Goal: Connect with others: Establish contact or relationships with other users

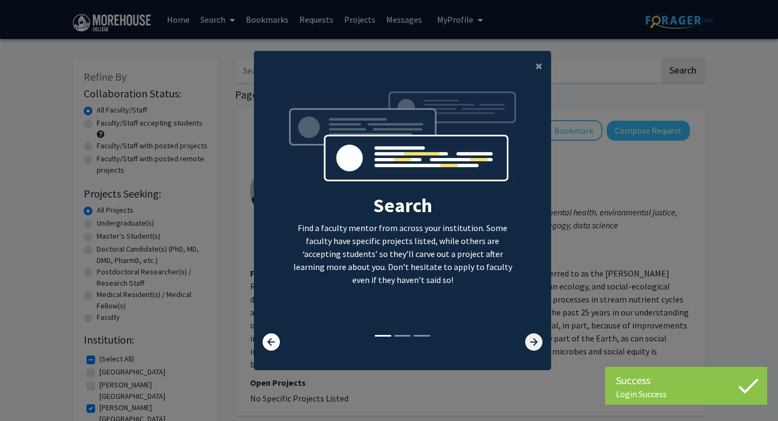
click at [530, 344] on icon at bounding box center [533, 341] width 17 height 17
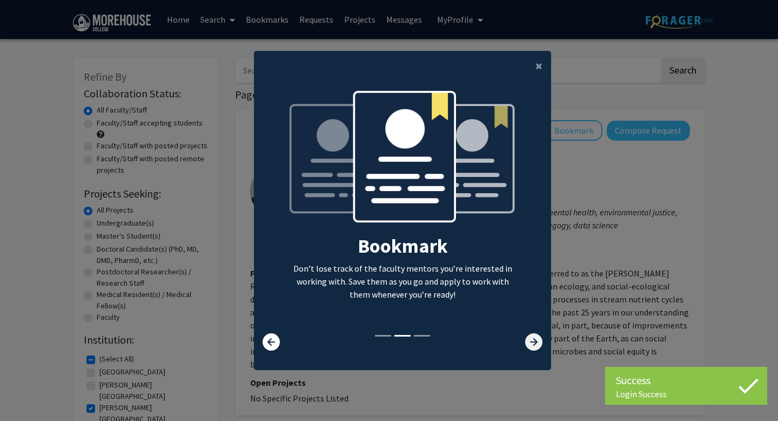
click at [530, 344] on icon at bounding box center [533, 341] width 17 height 17
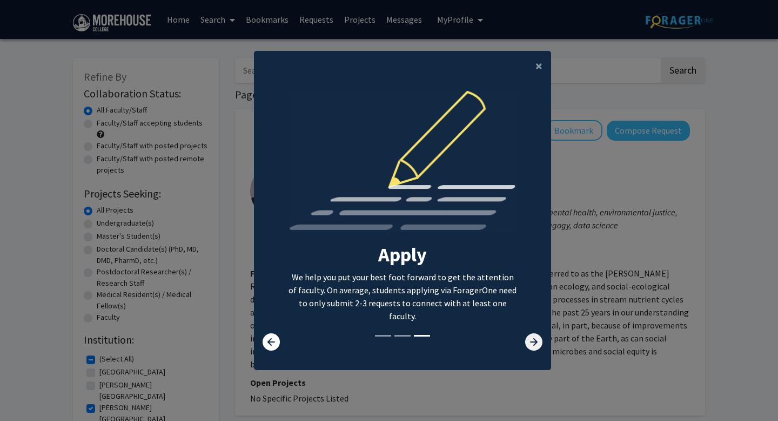
click at [530, 344] on icon at bounding box center [533, 341] width 17 height 17
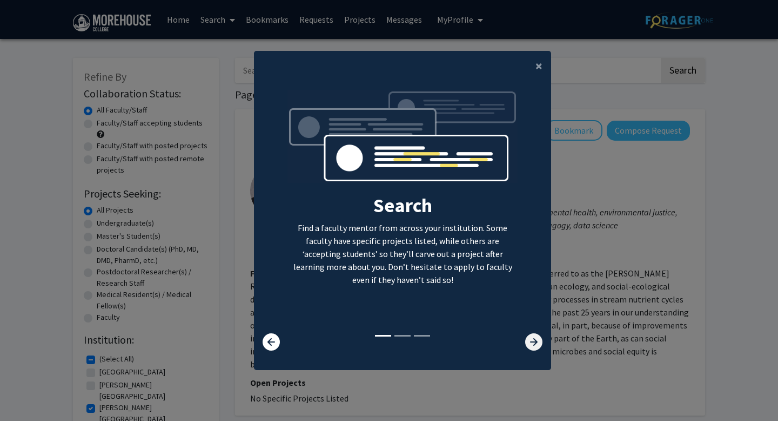
click at [531, 345] on icon at bounding box center [533, 341] width 17 height 17
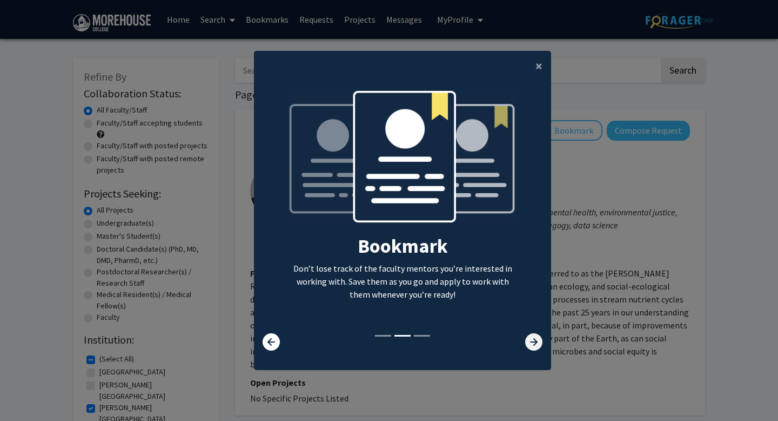
click at [531, 345] on icon at bounding box center [533, 341] width 17 height 17
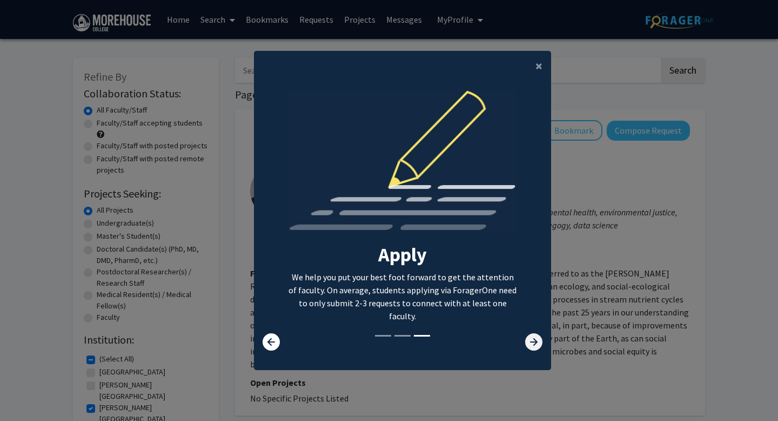
click at [531, 345] on icon at bounding box center [533, 341] width 17 height 17
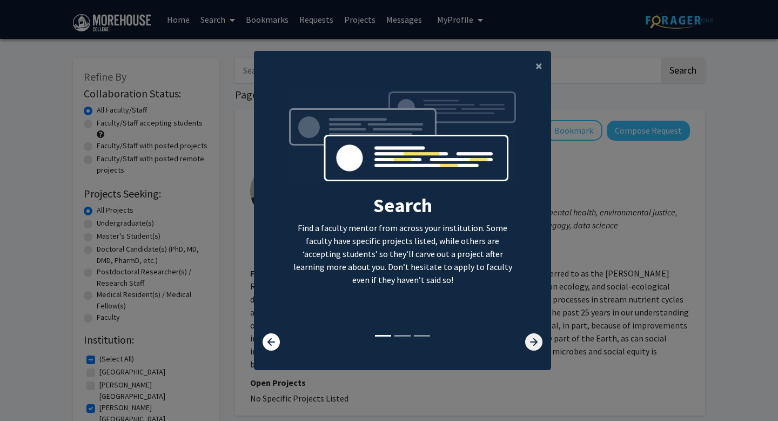
click at [531, 345] on icon at bounding box center [533, 341] width 17 height 17
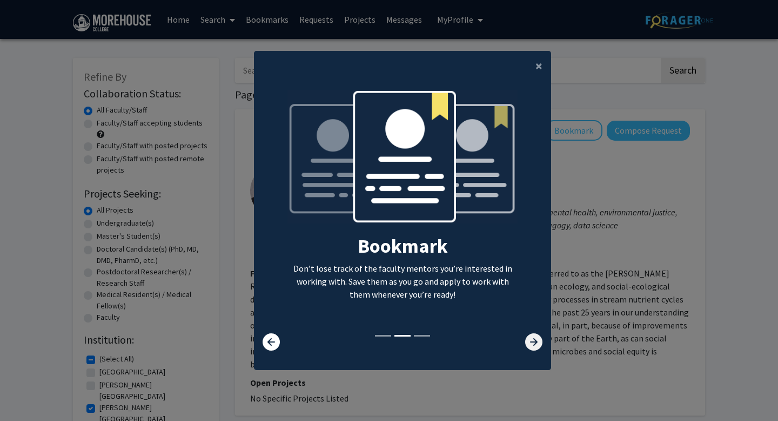
click at [531, 345] on icon at bounding box center [533, 341] width 17 height 17
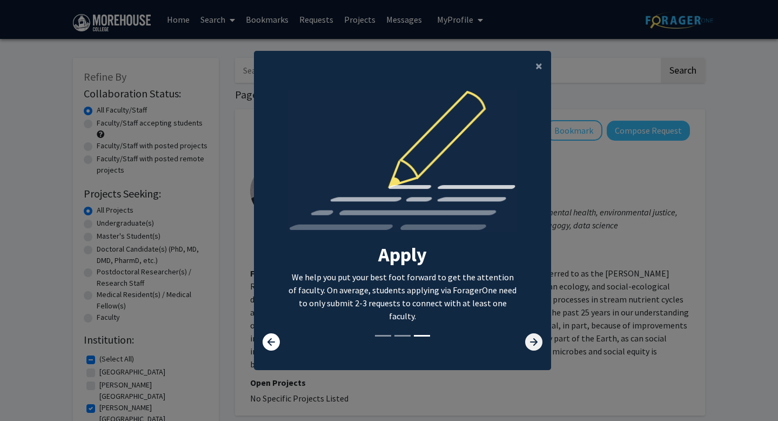
click at [531, 345] on icon at bounding box center [533, 341] width 17 height 17
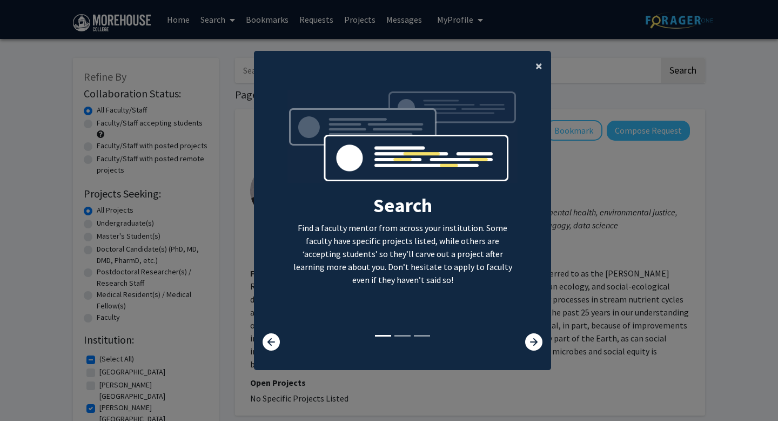
click at [533, 69] on button "×" at bounding box center [539, 66] width 24 height 30
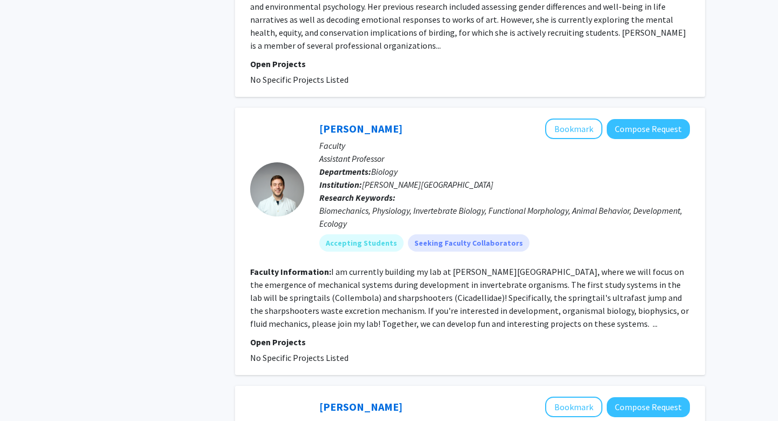
scroll to position [2062, 0]
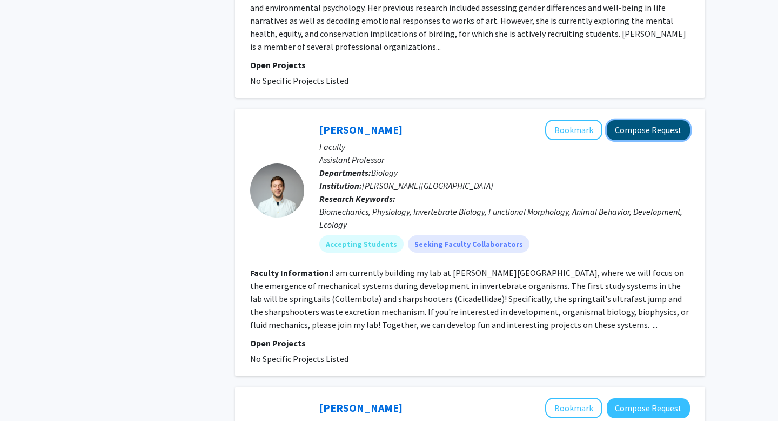
click at [657, 120] on button "Compose Request" at bounding box center [648, 130] width 83 height 20
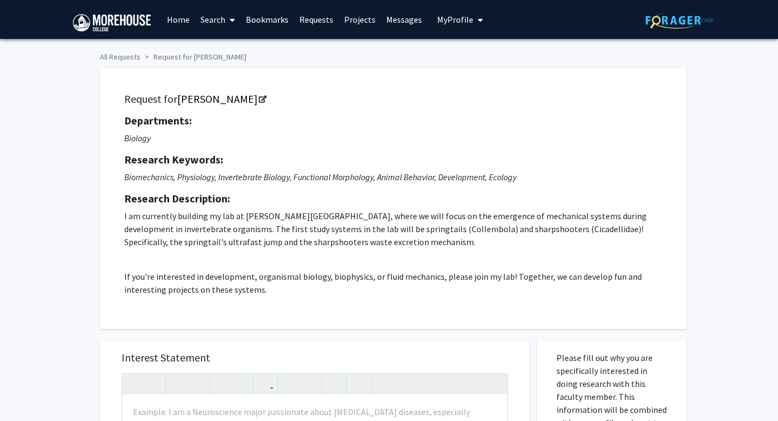
click at [177, 20] on link "Home" at bounding box center [179, 20] width 34 height 38
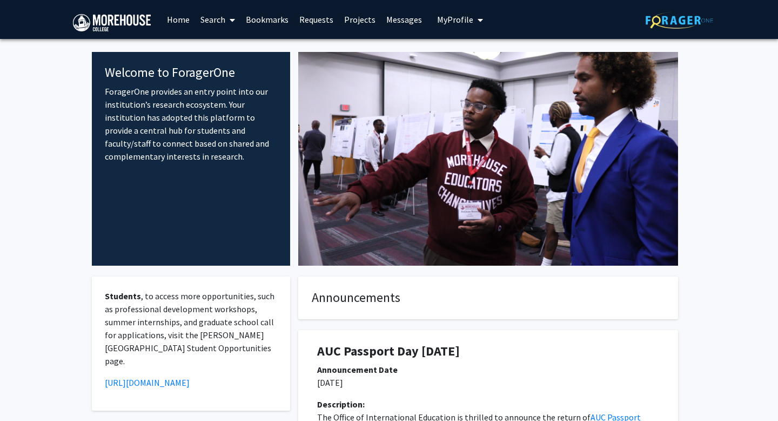
click at [222, 19] on link "Search" at bounding box center [217, 20] width 45 height 38
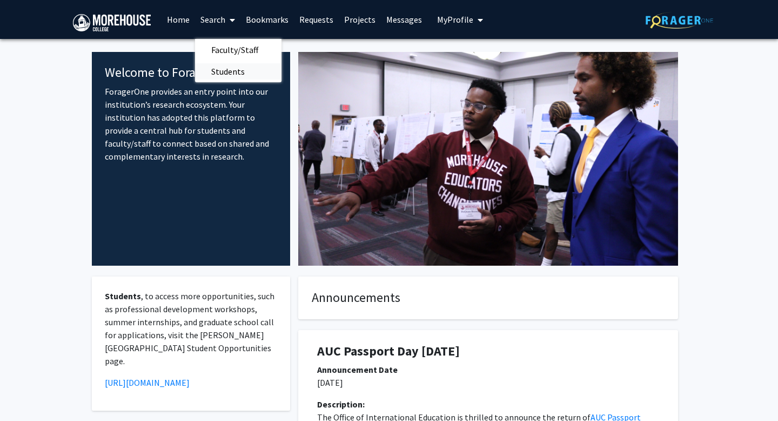
click at [243, 69] on span "Students" at bounding box center [228, 72] width 66 height 22
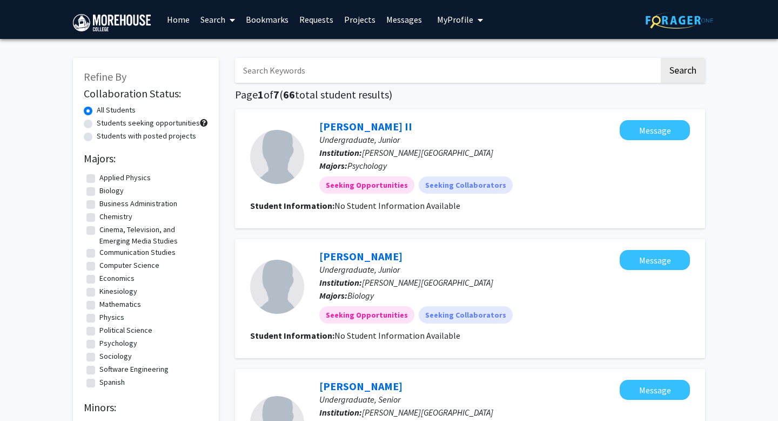
click at [224, 25] on link "Search" at bounding box center [217, 20] width 45 height 38
click at [237, 48] on span "Faculty/Staff" at bounding box center [234, 50] width 79 height 22
